Goal: Task Accomplishment & Management: Use online tool/utility

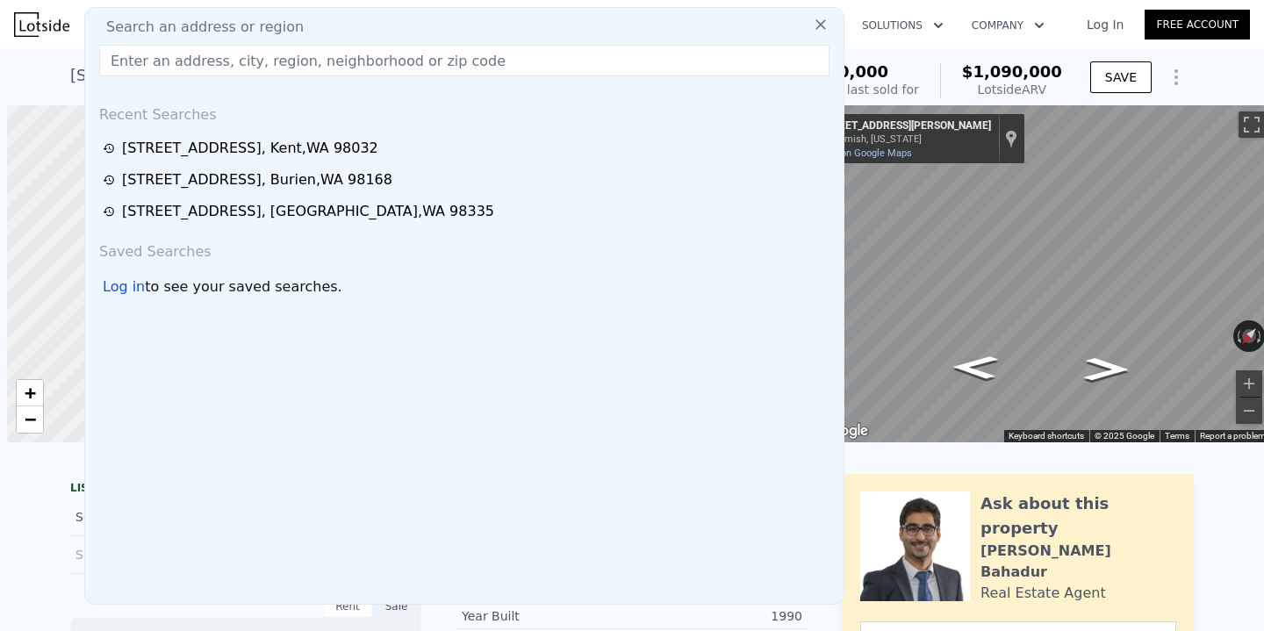
scroll to position [0, 7]
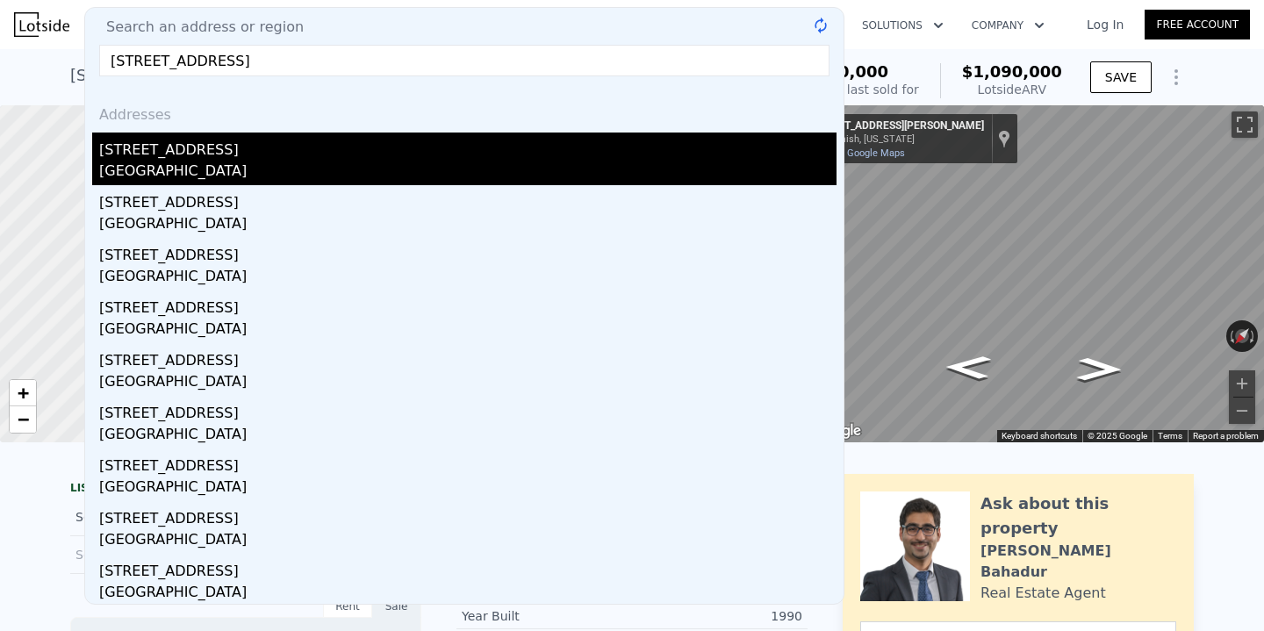
type input "[STREET_ADDRESS]"
click at [247, 144] on div "[STREET_ADDRESS]" at bounding box center [467, 147] width 737 height 28
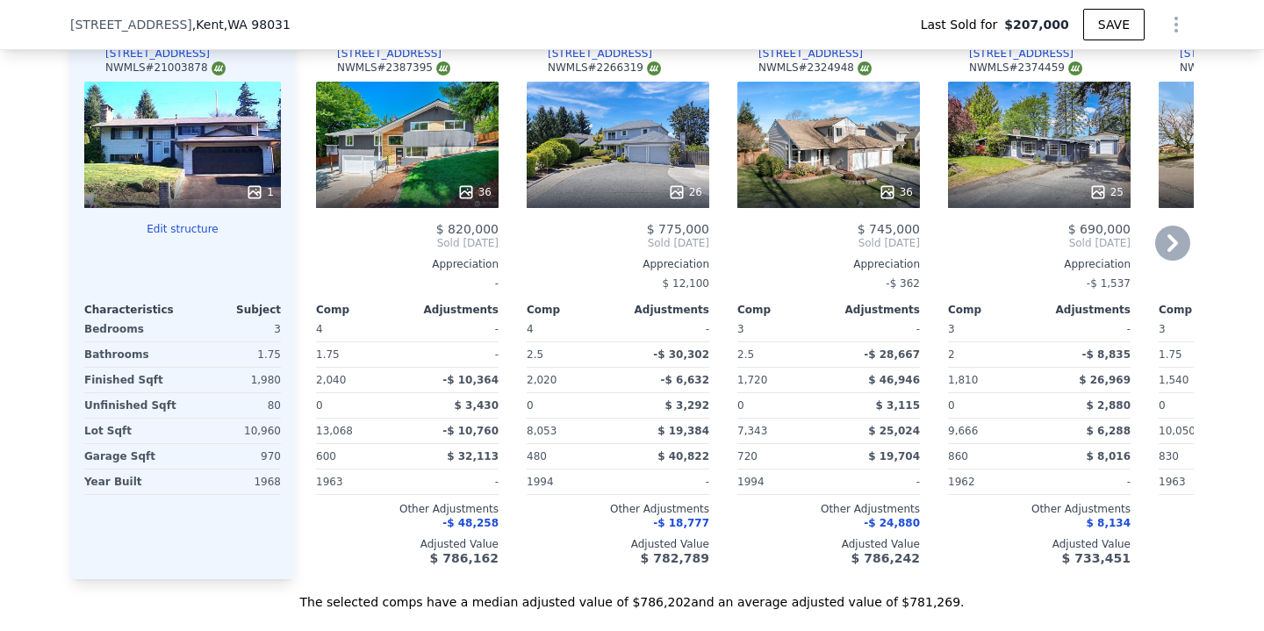
scroll to position [1872, 0]
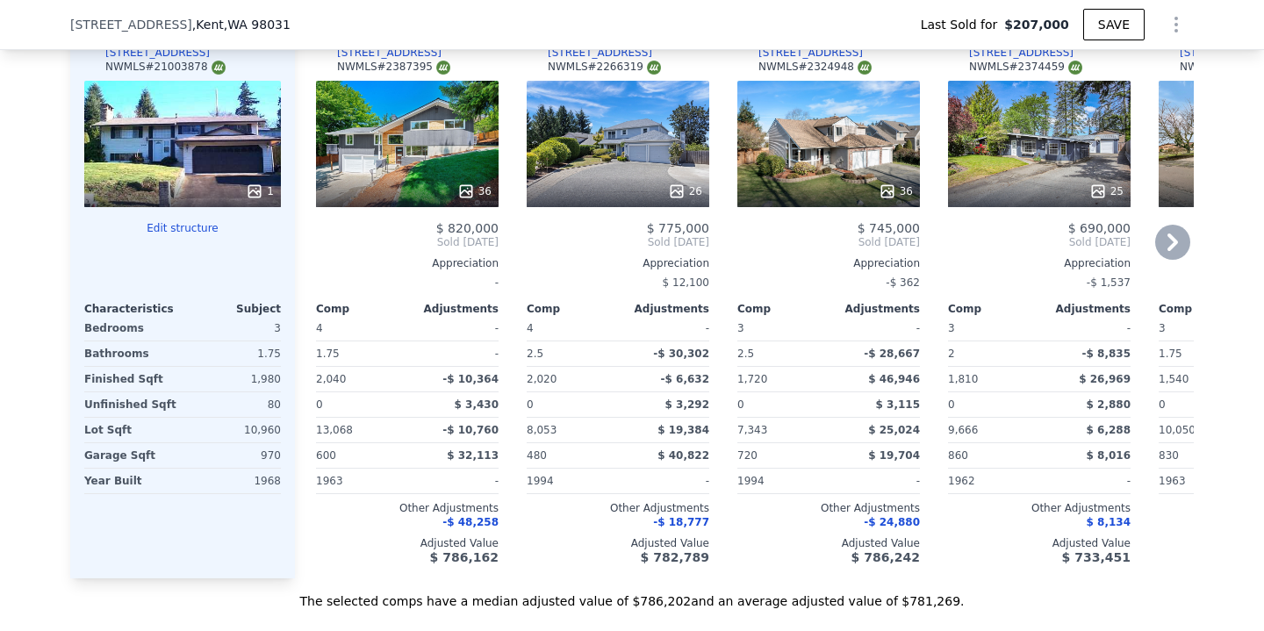
click at [1176, 255] on icon at bounding box center [1172, 242] width 35 height 35
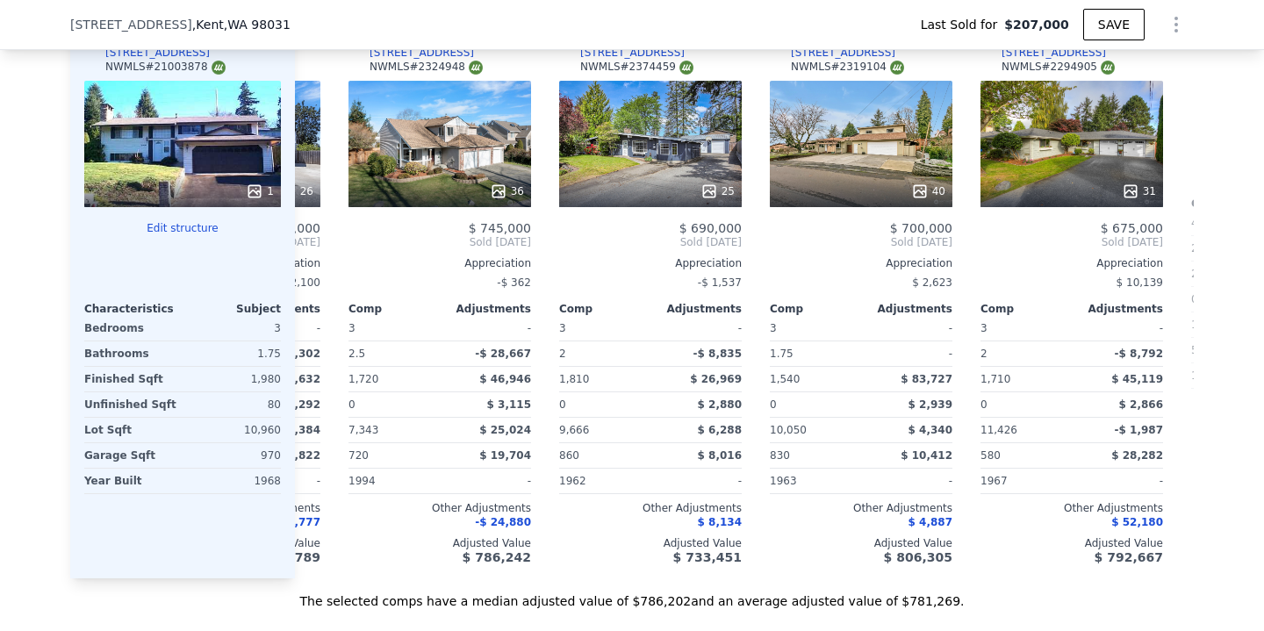
scroll to position [0, 421]
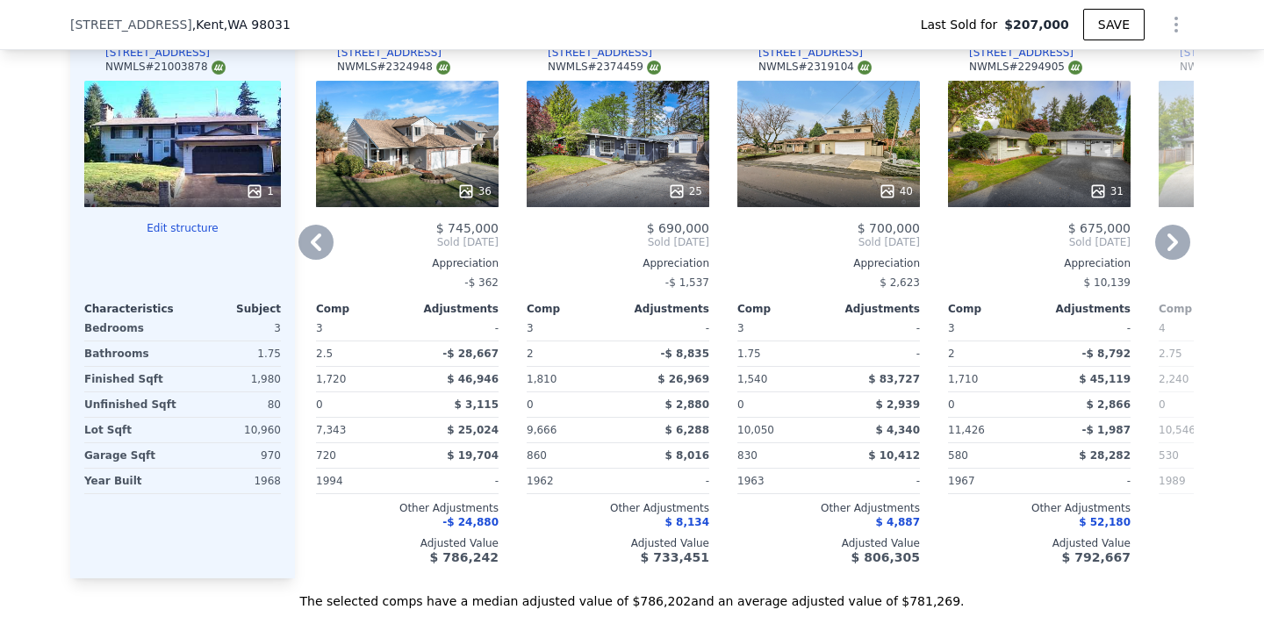
click at [1176, 255] on icon at bounding box center [1172, 242] width 35 height 35
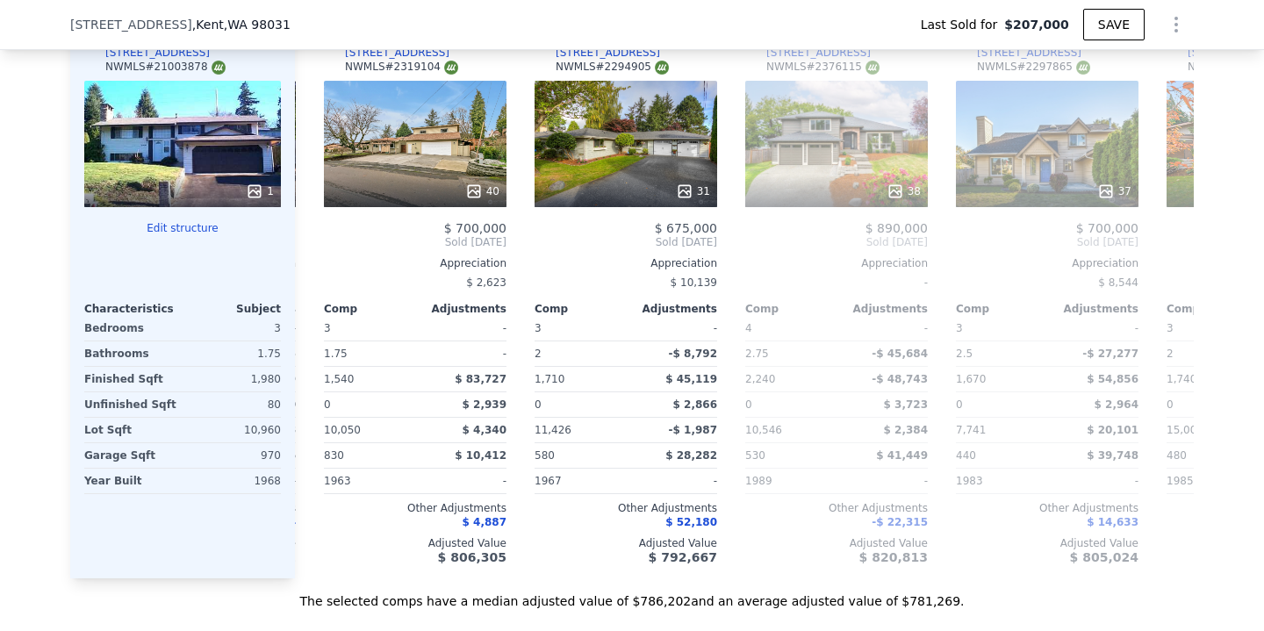
scroll to position [0, 843]
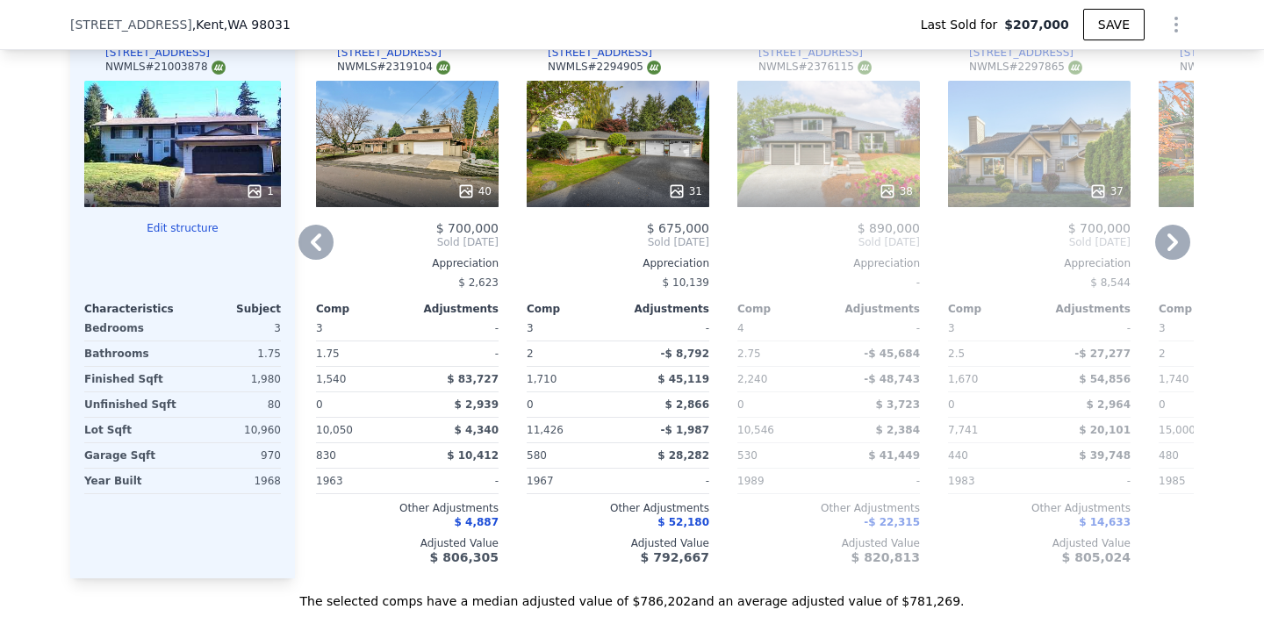
click at [1176, 255] on icon at bounding box center [1172, 242] width 35 height 35
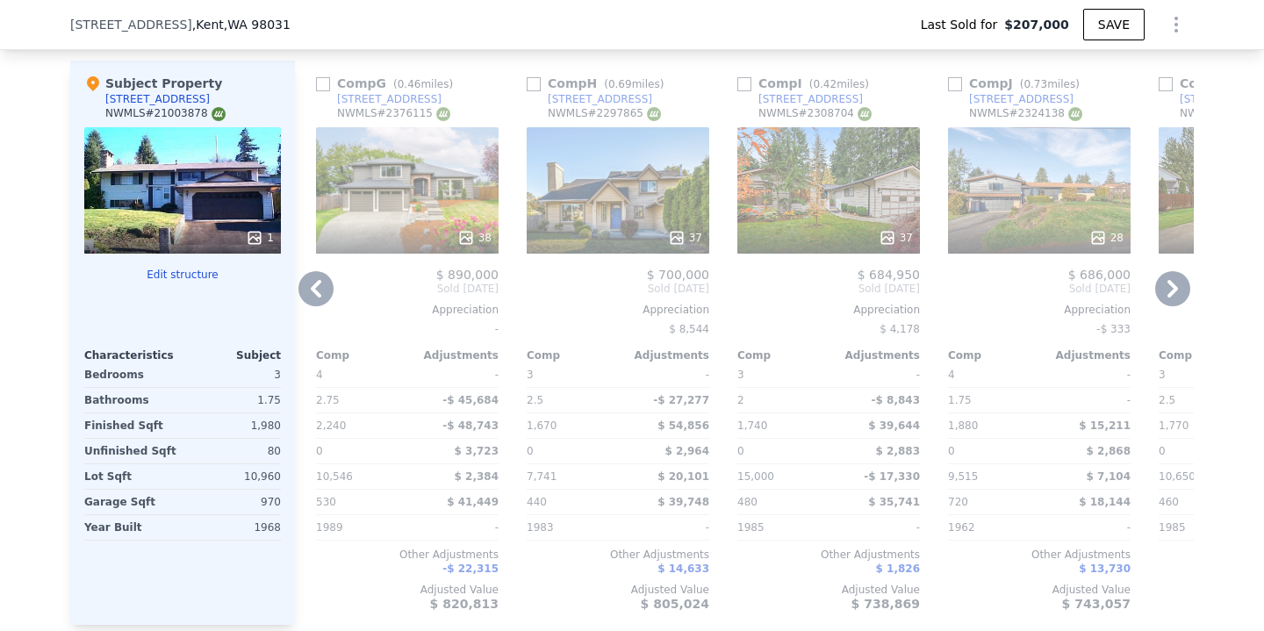
scroll to position [1824, 0]
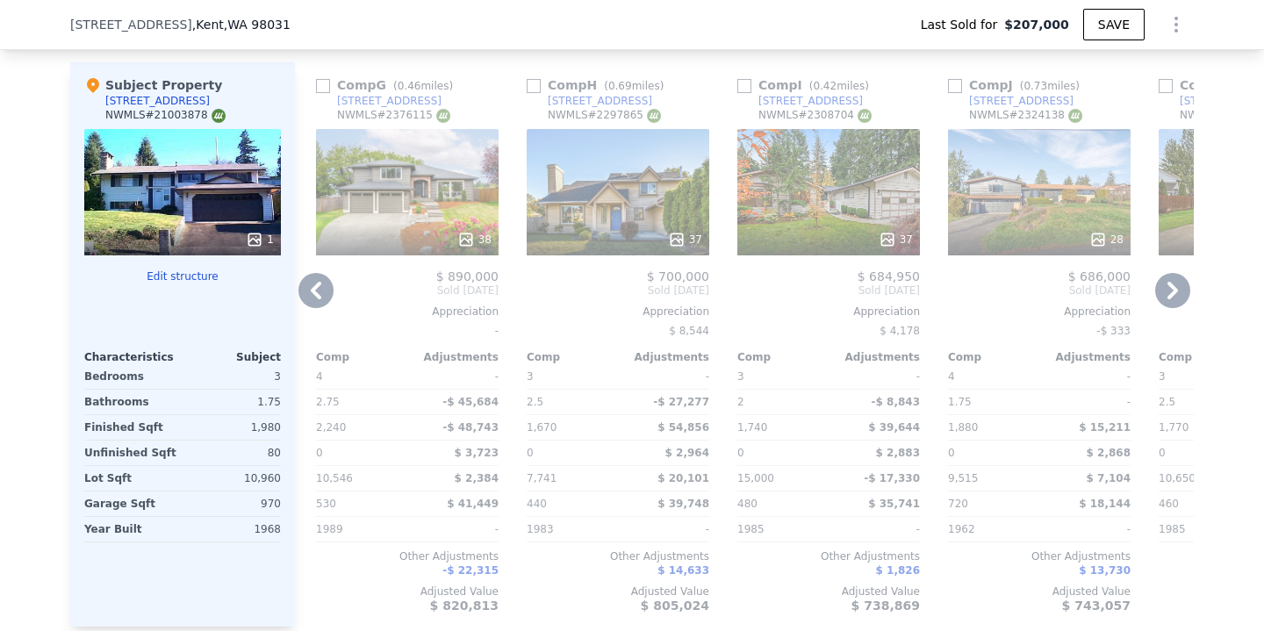
click at [1056, 102] on div "Comp J ( 0.73 miles) [STREET_ADDRESS] # 2324138" at bounding box center [1039, 102] width 183 height 53
click at [1048, 102] on div "[STREET_ADDRESS]" at bounding box center [1021, 101] width 104 height 14
type input "$ 782,000"
type input "$ 498,713"
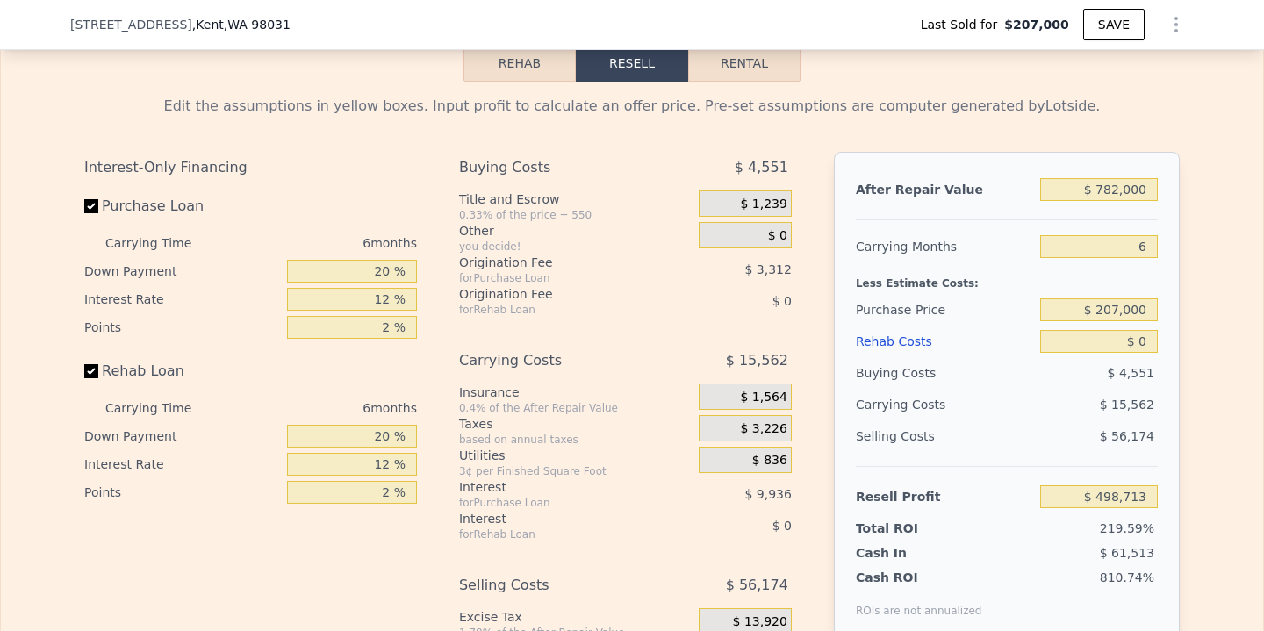
scroll to position [2589, 0]
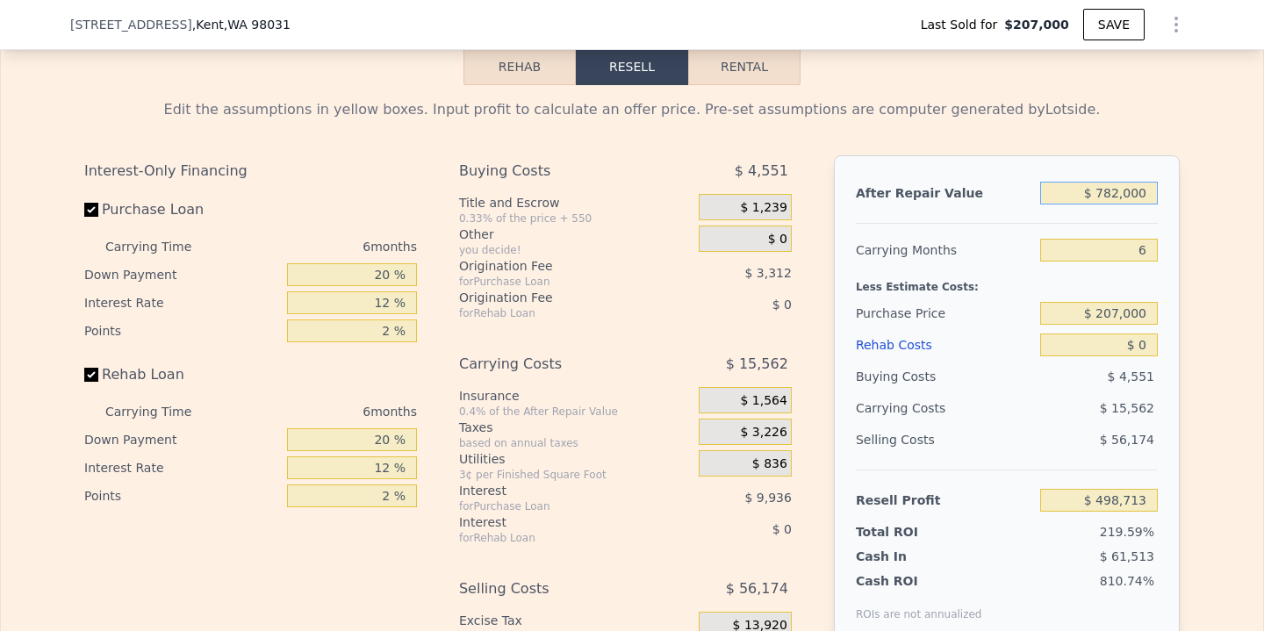
click at [1121, 190] on input "$ 782,000" at bounding box center [1099, 193] width 118 height 23
type input "$ 78,000"
type input "-$ 153,803"
type input "$ 7,000"
type input "-$ 219,611"
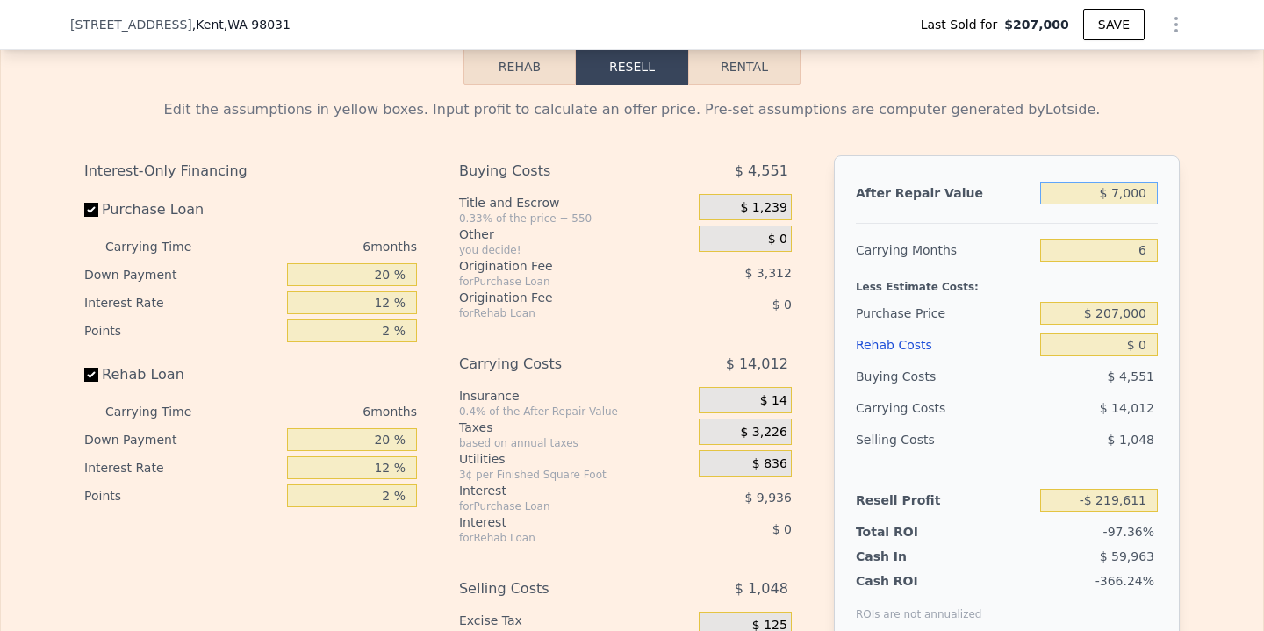
type input "$ 000"
type input "-$ 226,099"
type input "$ 6,000"
type input "-$ 220,538"
type input "$ 68,000"
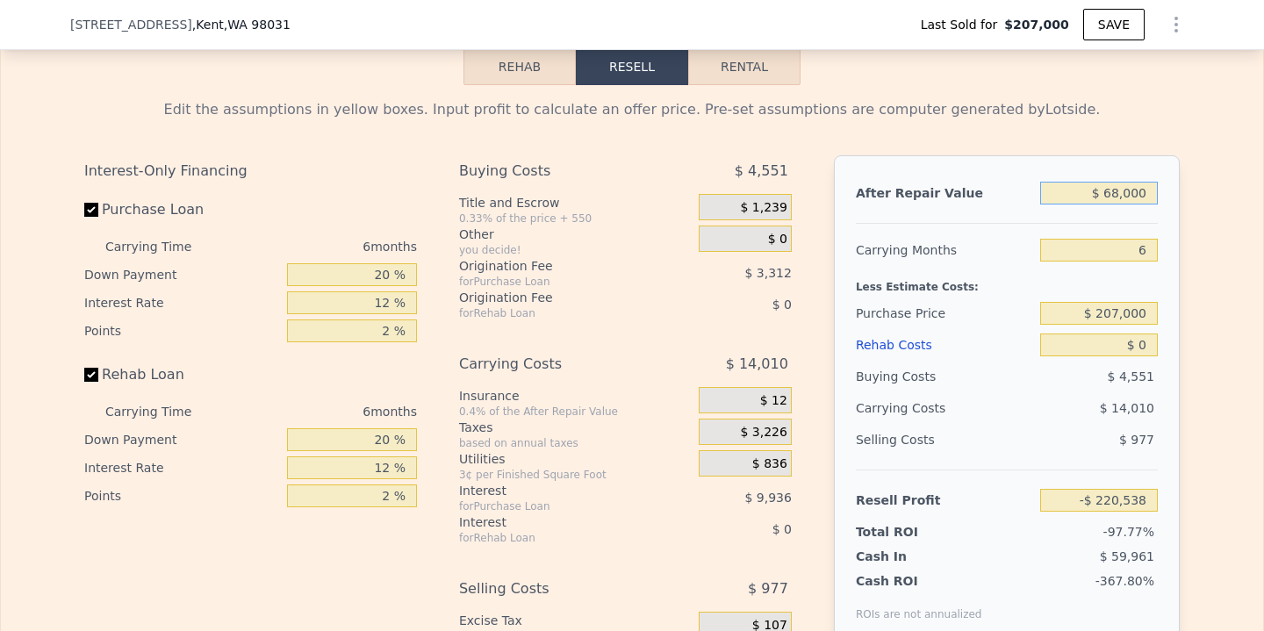
type input "-$ 163,071"
type input "$ 686,000"
type input "$ 409,734"
type input "$ 686,000"
click at [1151, 247] on input "6" at bounding box center [1099, 250] width 118 height 23
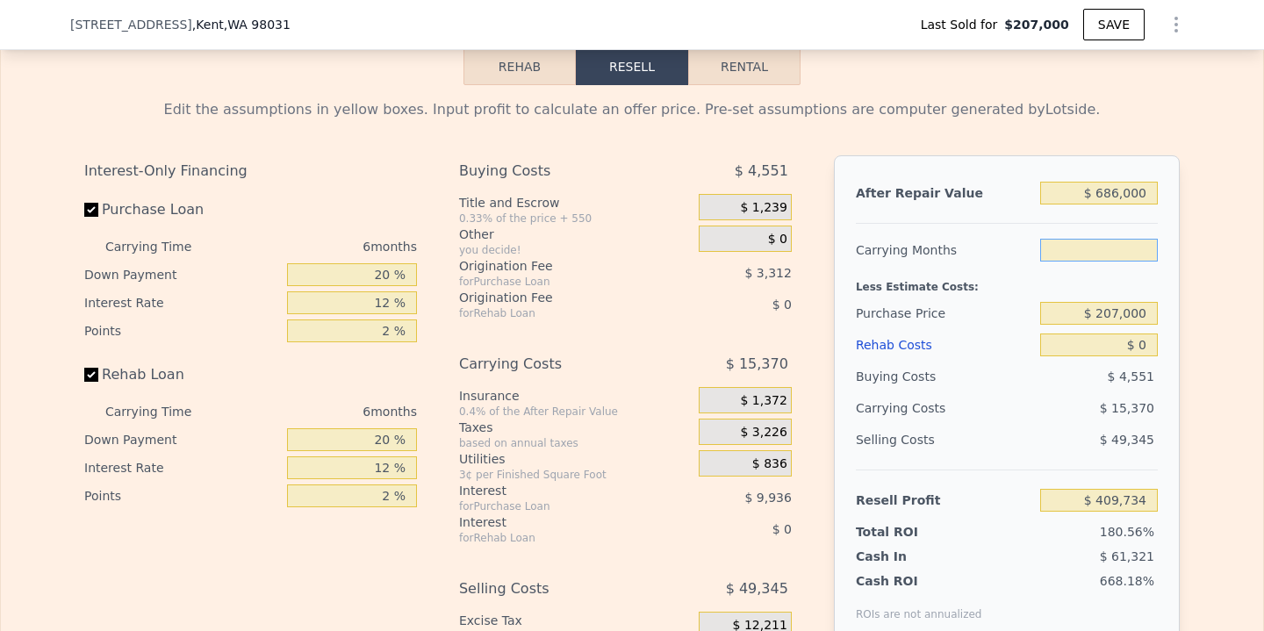
type input "4"
type input "$ 414,857"
type input "4"
click at [1119, 319] on input "$ 207,000" at bounding box center [1099, 313] width 118 height 23
type input "$ 450,000"
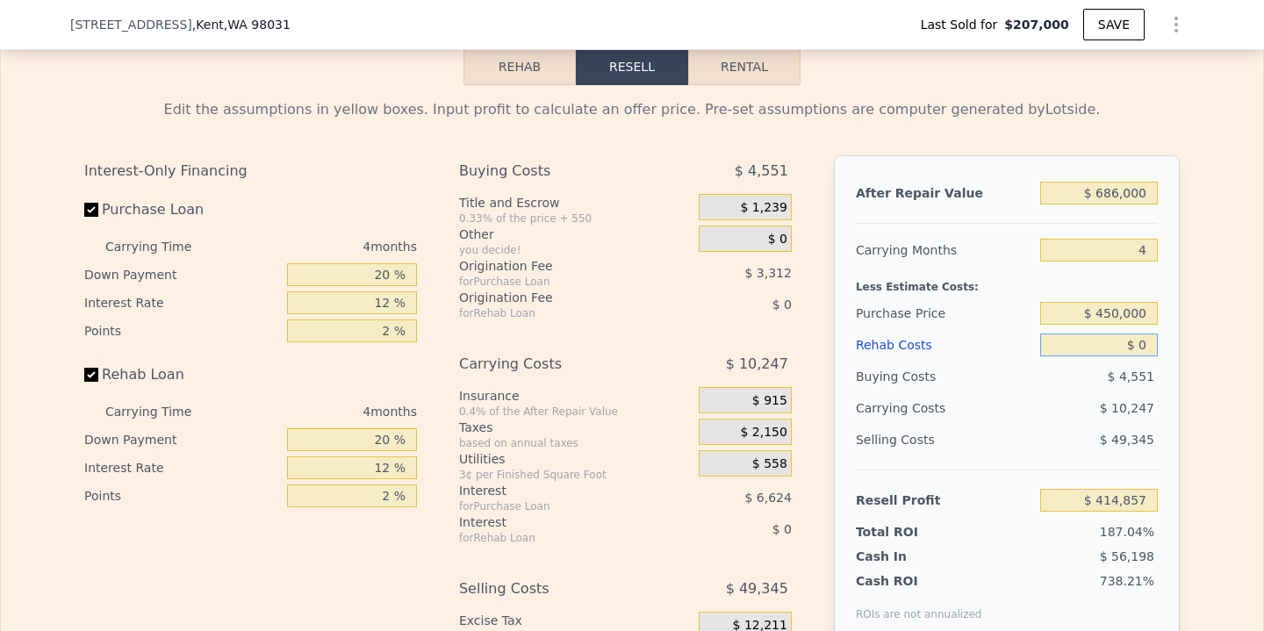
click at [1149, 350] on input "$ 0" at bounding box center [1099, 345] width 118 height 23
type input "$ 159,383"
click at [1118, 307] on input "$ 450,000" at bounding box center [1099, 313] width 118 height 23
type input "$ 515,000"
click at [1155, 337] on input "$ 0" at bounding box center [1099, 345] width 118 height 23
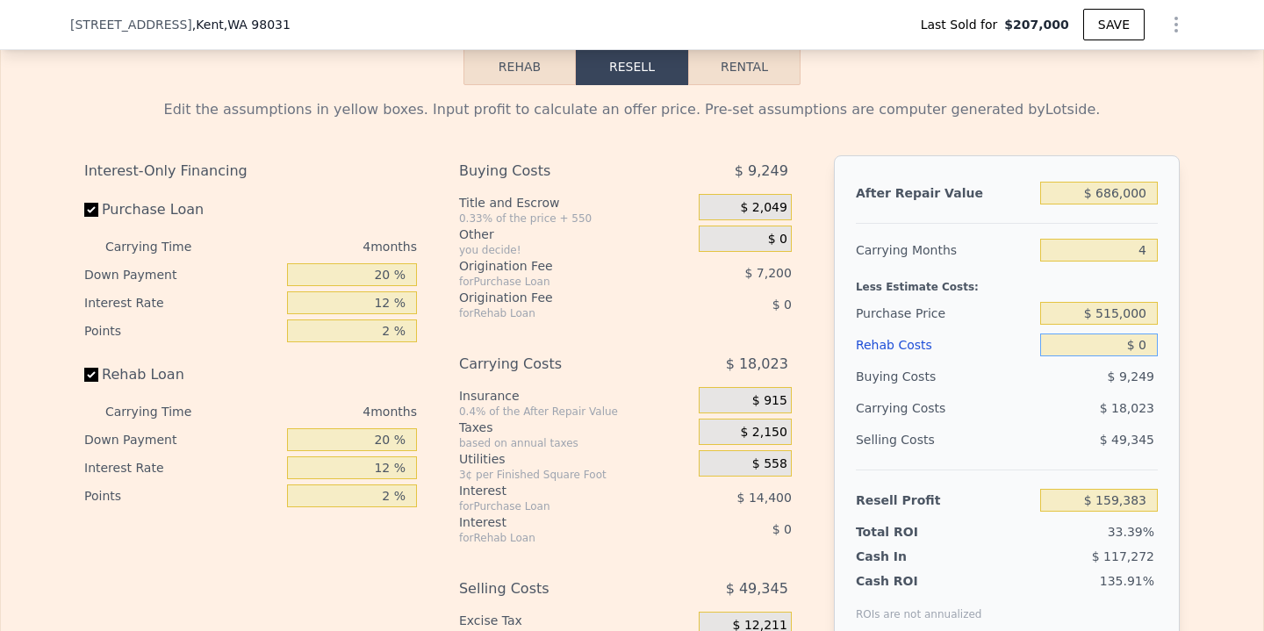
type input "$ 91,047"
type input "$ 010"
type input "$ 91,037"
type input "$ 0100"
type input "$ 90,941"
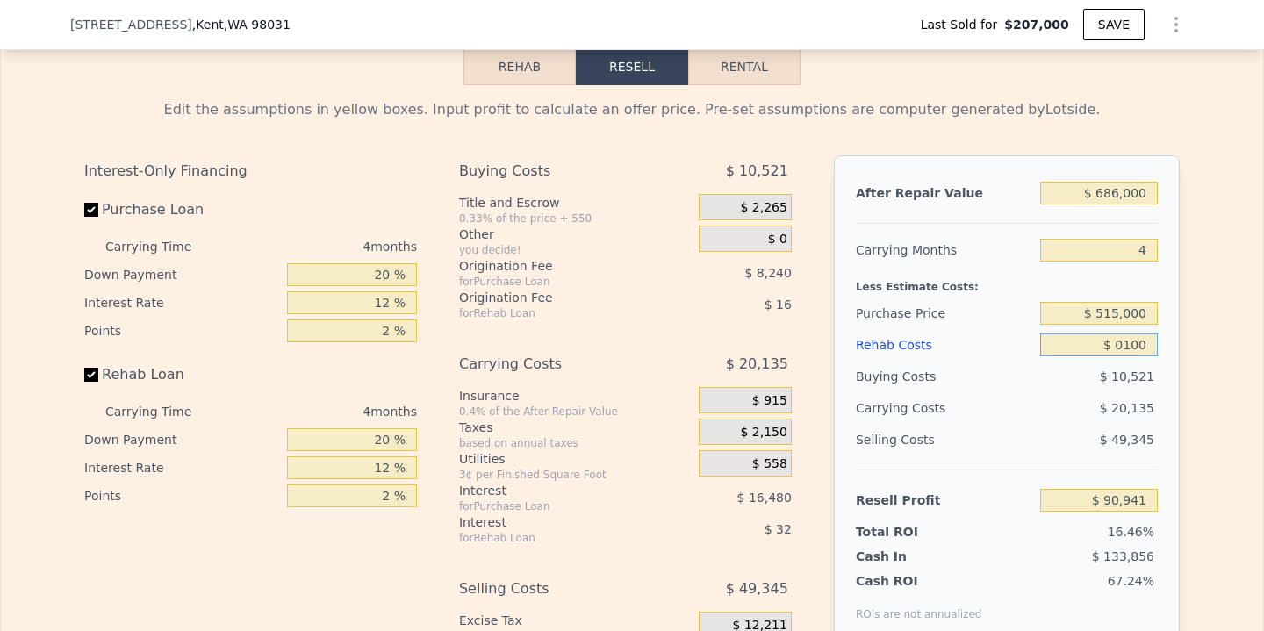
type input "$ 01,000"
type input "$ 89,999"
type input "$ 010,000"
type input "$ 80,567"
click at [1180, 362] on div "Edit the assumptions in yellow boxes. Input profit to calculate an offer price.…" at bounding box center [631, 411] width 1123 height 653
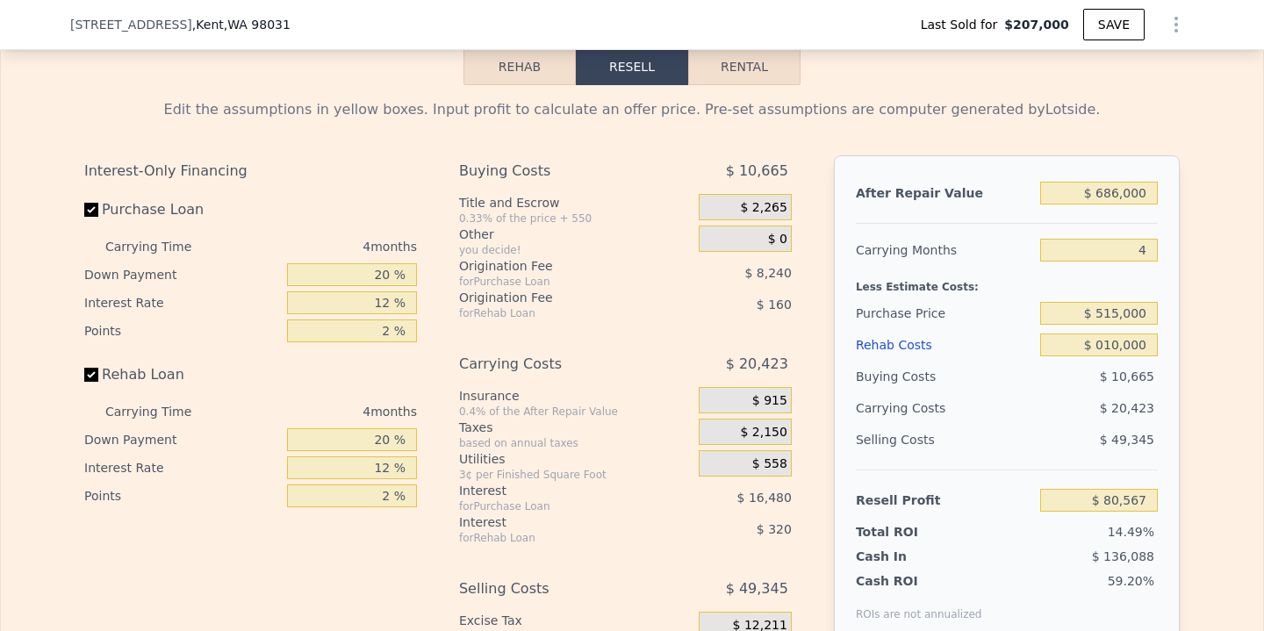
type input "$ 10,000"
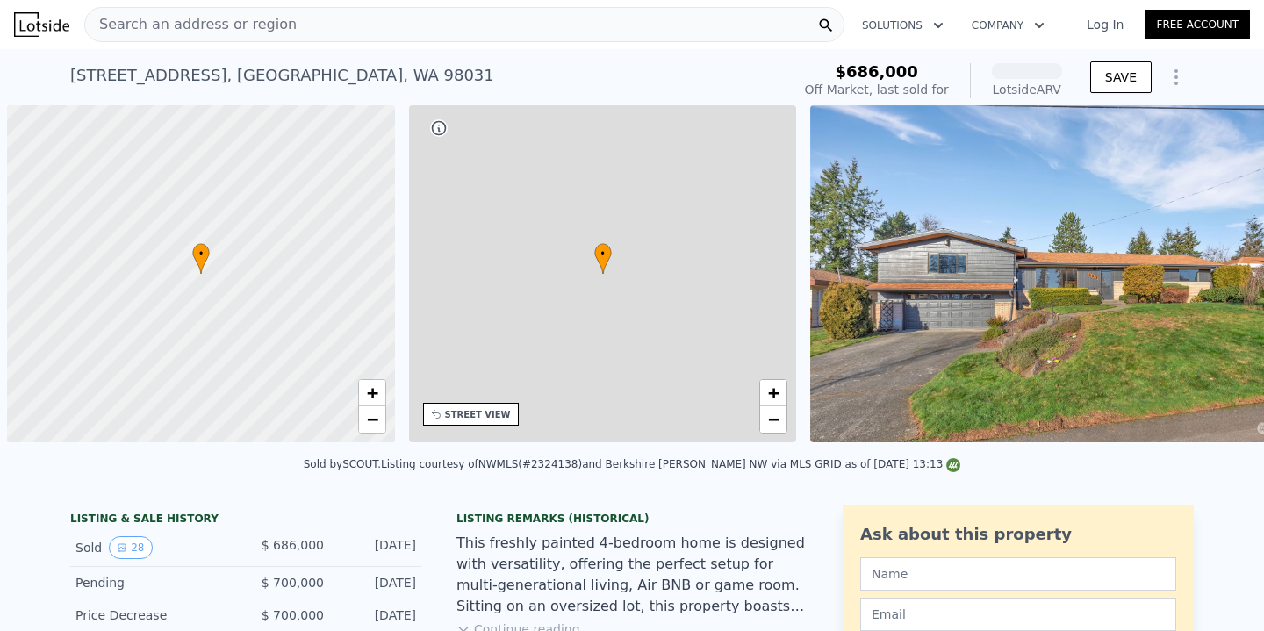
scroll to position [0, 7]
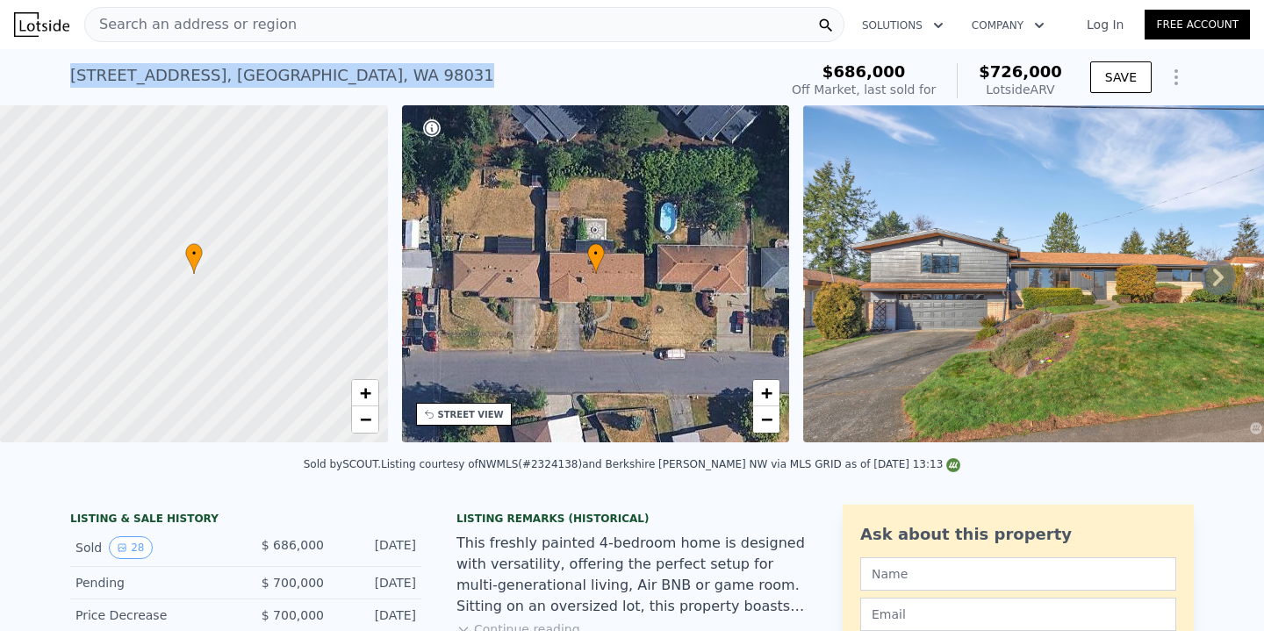
drag, startPoint x: 352, startPoint y: 77, endPoint x: 49, endPoint y: 77, distance: 302.8
click at [49, 77] on div "[STREET_ADDRESS] Sold [DATE] for $686k (~ARV $726k ) $686,000 Off Market, last …" at bounding box center [632, 77] width 1264 height 56
copy div "11012 SE 212th St , King County , WA 98031"
